Goal: Transaction & Acquisition: Purchase product/service

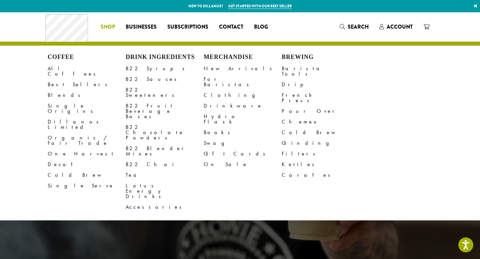
click at [112, 22] on li "Coffee All Coffees Best Sellers Blends Single Origins Dillanos Limited Organic …" at bounding box center [107, 27] width 25 height 11
click at [62, 65] on link "All Coffees" at bounding box center [87, 71] width 78 height 16
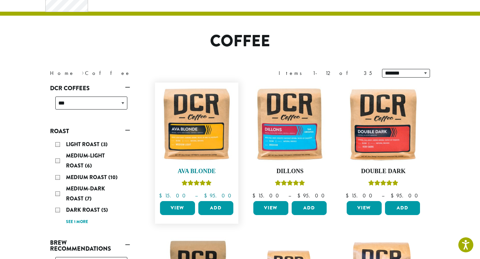
click at [213, 129] on img at bounding box center [196, 124] width 77 height 77
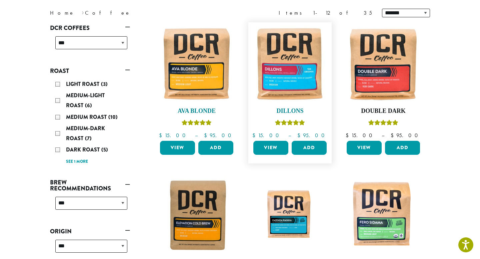
scroll to position [91, 0]
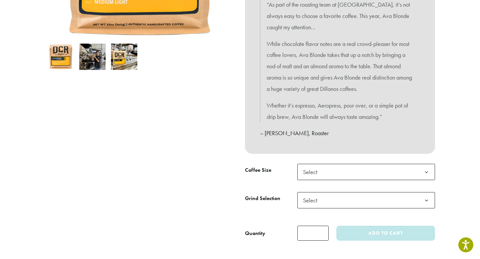
scroll to position [240, 0]
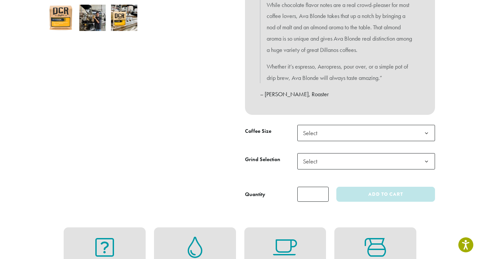
click at [334, 134] on span "Select" at bounding box center [367, 133] width 138 height 16
click at [162, 132] on div at bounding box center [140, 18] width 200 height 367
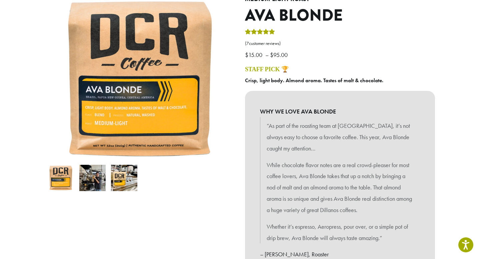
scroll to position [80, 0]
